Goal: Task Accomplishment & Management: Manage account settings

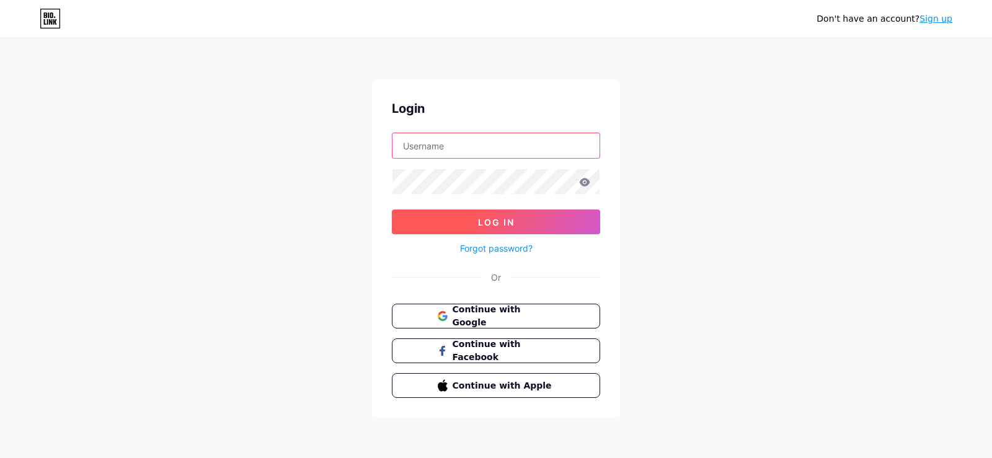
type input "[EMAIL_ADDRESS][DOMAIN_NAME]"
click at [510, 213] on button "Log In" at bounding box center [496, 222] width 208 height 25
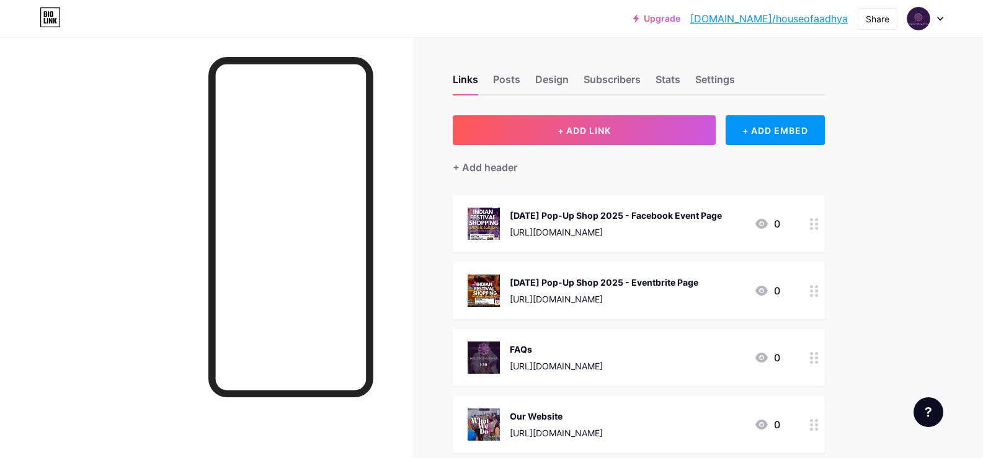
click at [823, 227] on div at bounding box center [814, 223] width 21 height 57
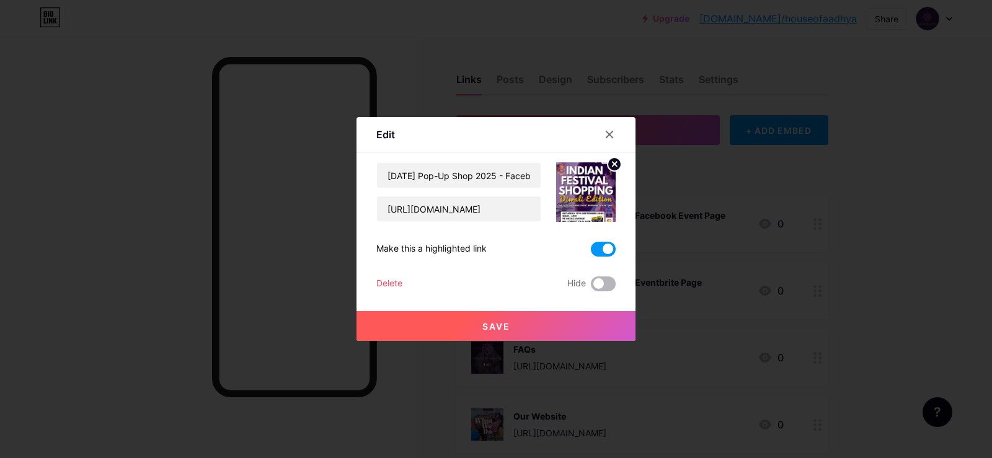
click at [608, 283] on span at bounding box center [603, 284] width 25 height 15
click at [591, 287] on input "checkbox" at bounding box center [591, 287] width 0 height 0
click at [550, 324] on button "Save" at bounding box center [496, 326] width 279 height 30
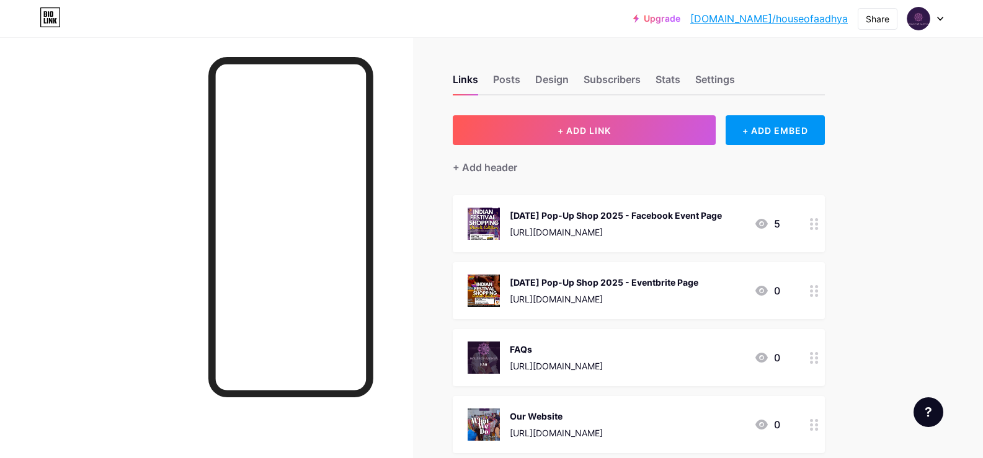
click at [817, 234] on div at bounding box center [814, 223] width 21 height 57
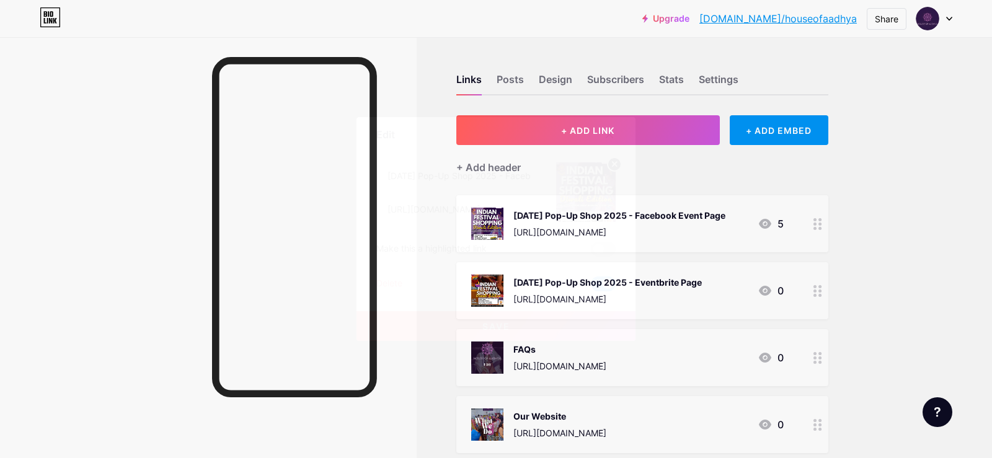
click at [592, 326] on button "Save" at bounding box center [496, 326] width 279 height 30
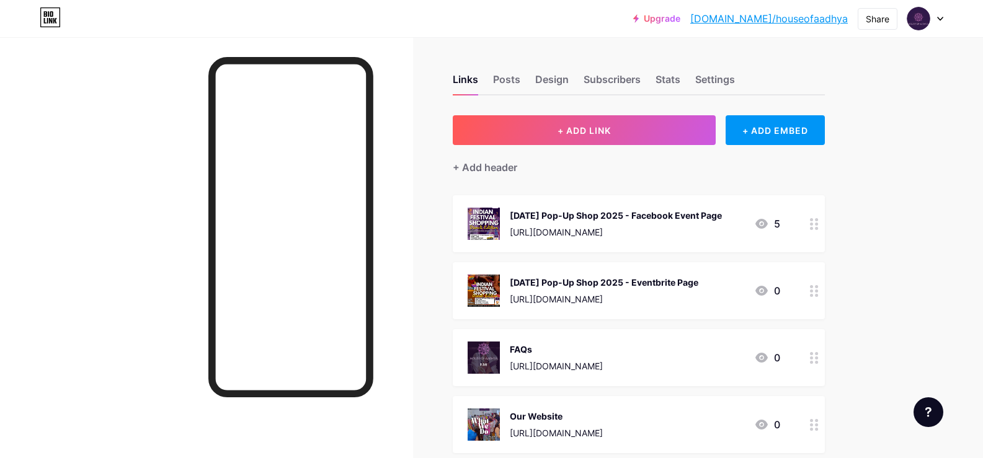
click at [815, 292] on icon at bounding box center [814, 291] width 9 height 12
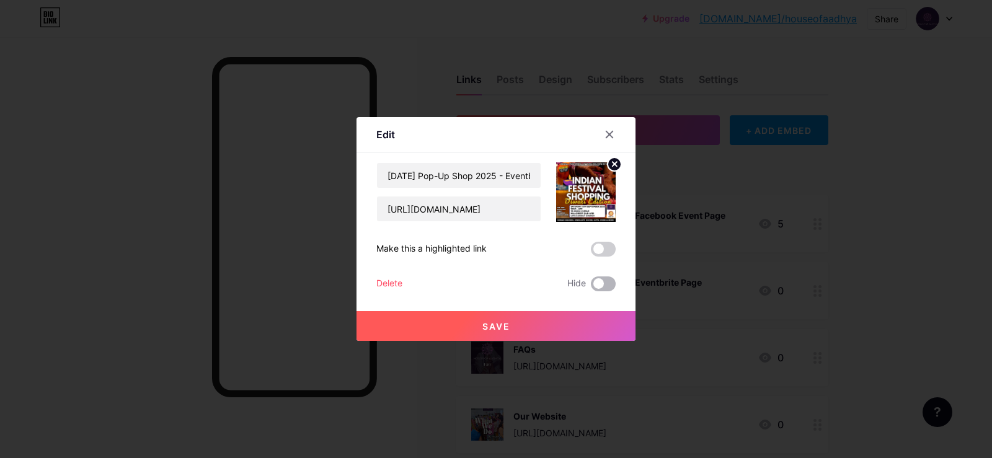
click at [609, 282] on span at bounding box center [603, 284] width 25 height 15
click at [591, 287] on input "checkbox" at bounding box center [591, 287] width 0 height 0
click at [564, 319] on button "Save" at bounding box center [496, 326] width 279 height 30
